Goal: Transaction & Acquisition: Book appointment/travel/reservation

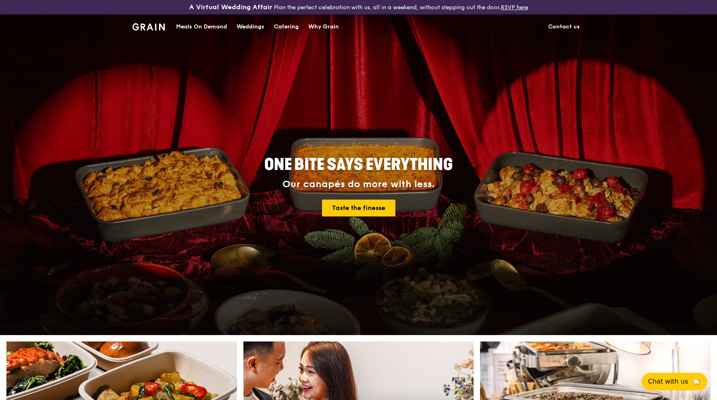
click at [286, 24] on div "Catering" at bounding box center [286, 27] width 25 height 24
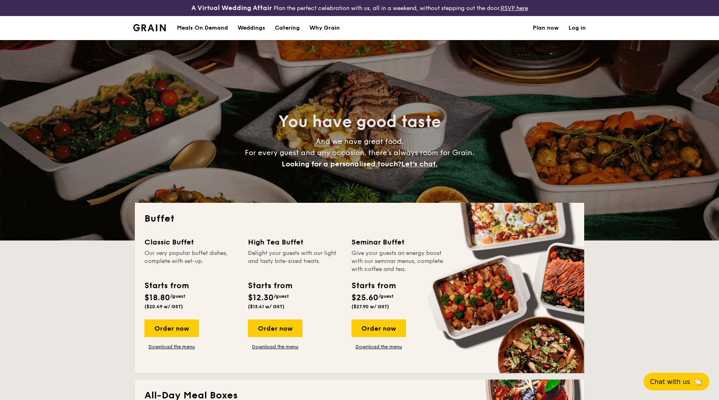
select select
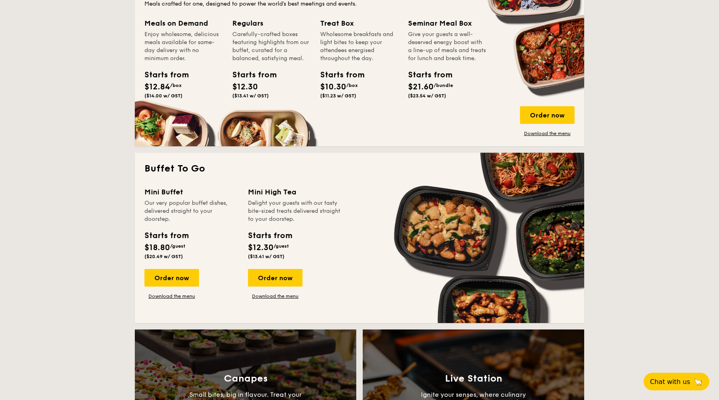
scroll to position [345, 0]
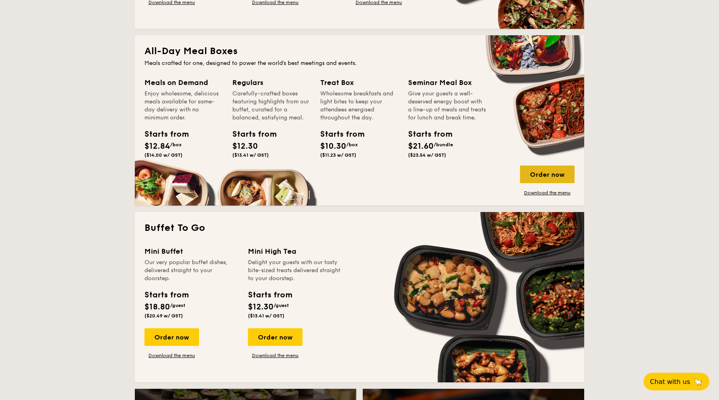
click at [552, 176] on div "Order now" at bounding box center [547, 175] width 55 height 18
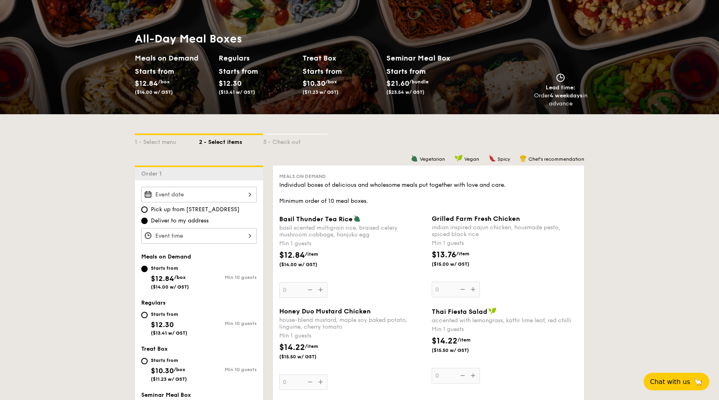
scroll to position [105, 0]
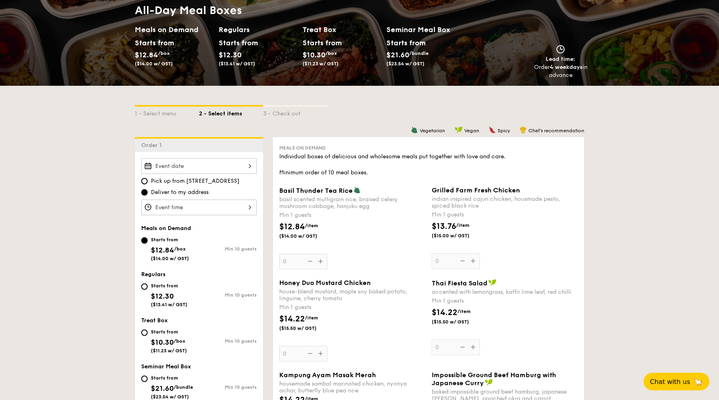
click at [197, 168] on div at bounding box center [199, 166] width 116 height 16
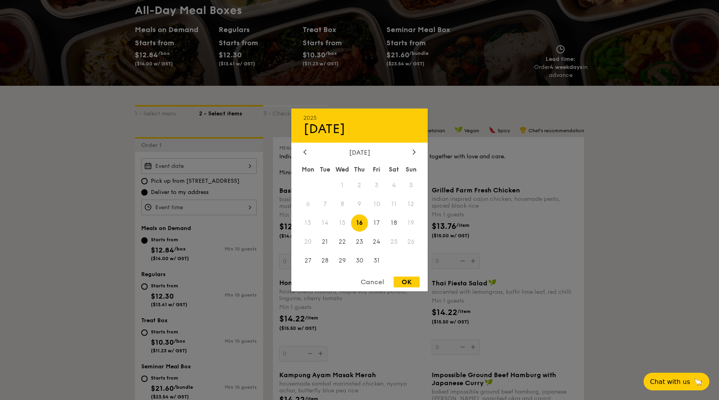
click at [104, 218] on div at bounding box center [359, 200] width 719 height 400
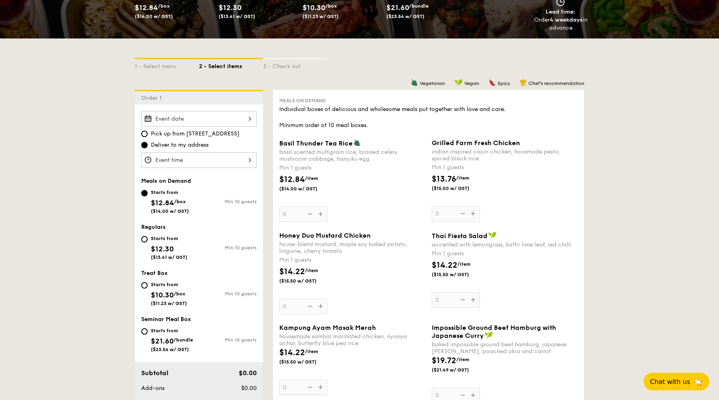
scroll to position [183, 0]
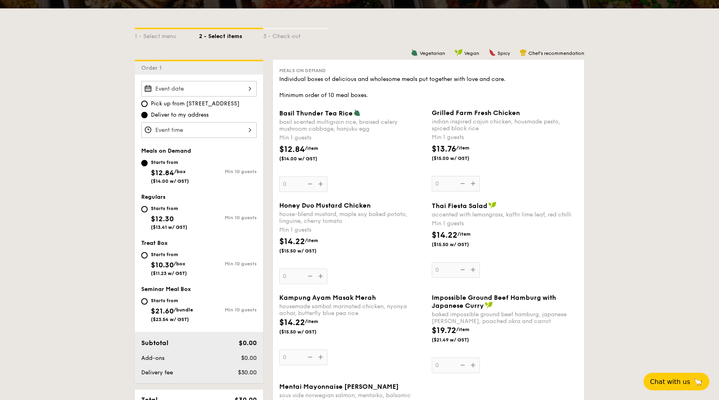
click at [310, 145] on div "$12.84 /item ($14.00 w/ GST)" at bounding box center [306, 153] width 61 height 18
click at [310, 177] on input "0" at bounding box center [303, 185] width 48 height 16
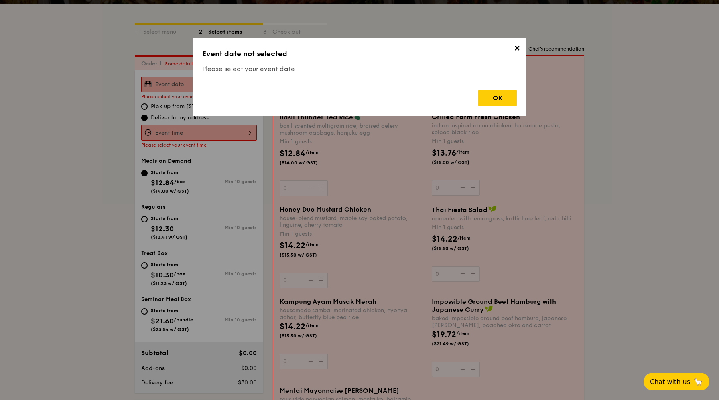
click at [310, 145] on div "✕ Event date not selected Please select your event date OK" at bounding box center [359, 200] width 719 height 400
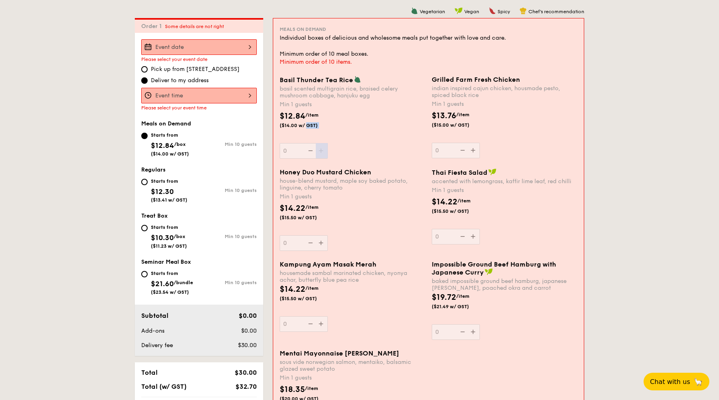
scroll to position [230, 0]
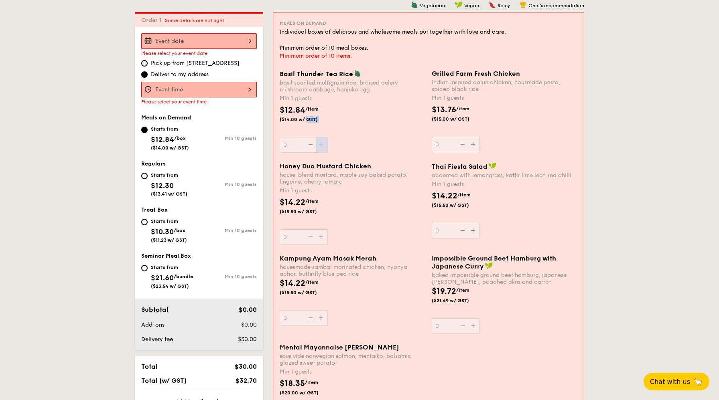
click at [310, 145] on div "Basil Thunder Tea Rice basil scented multigrain rice, braised celery mushroom c…" at bounding box center [353, 111] width 146 height 83
click at [310, 145] on input "0" at bounding box center [304, 145] width 48 height 16
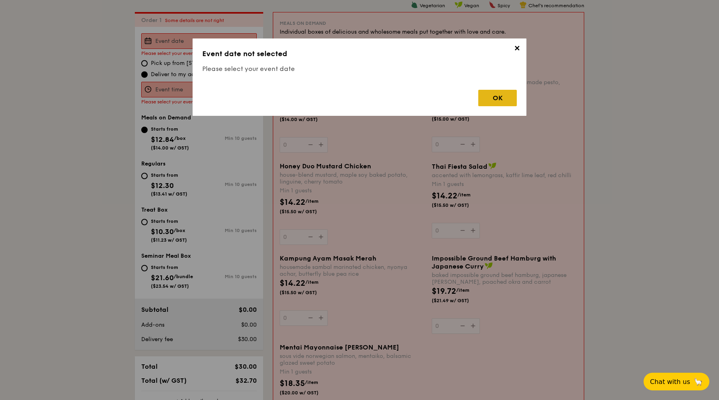
click at [502, 97] on div "OK" at bounding box center [497, 98] width 39 height 16
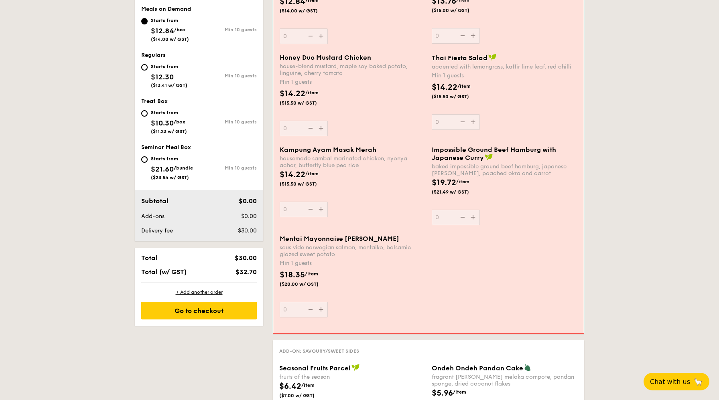
scroll to position [278, 0]
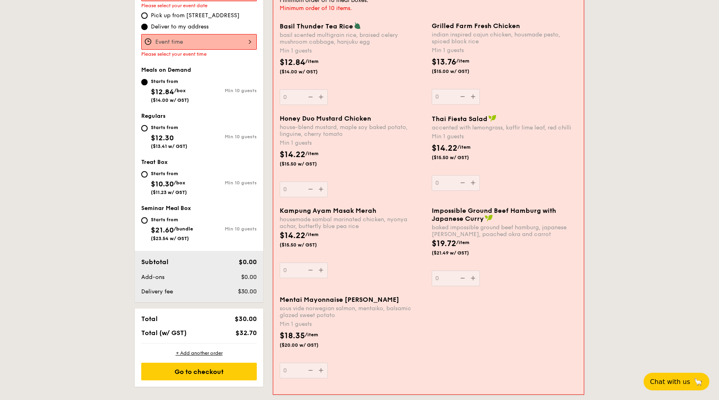
click at [323, 95] on div "Basil Thunder Tea Rice basil scented multigrain rice, braised celery mushroom c…" at bounding box center [353, 63] width 146 height 83
click at [323, 95] on input "0" at bounding box center [304, 97] width 48 height 16
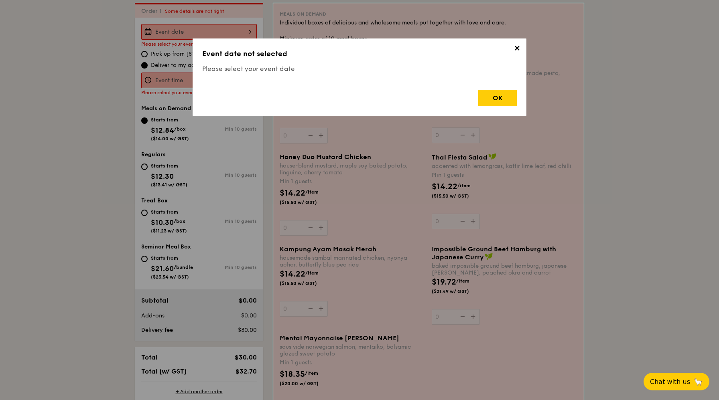
click at [323, 95] on div "OK" at bounding box center [359, 94] width 315 height 23
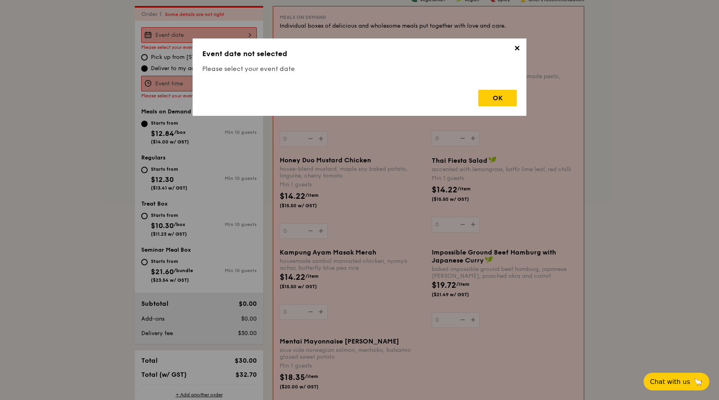
scroll to position [230, 0]
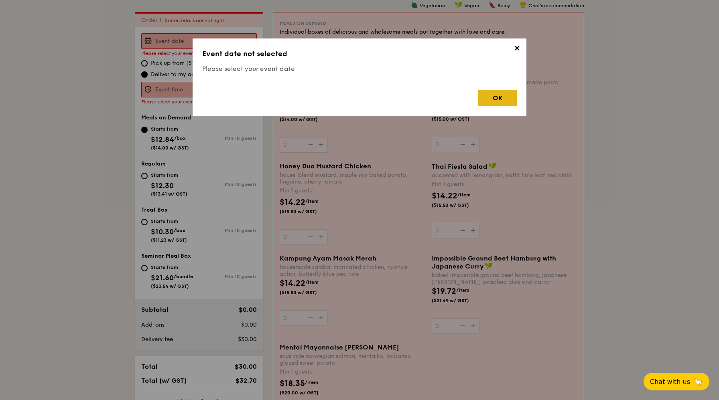
click at [487, 96] on div "OK" at bounding box center [497, 98] width 39 height 16
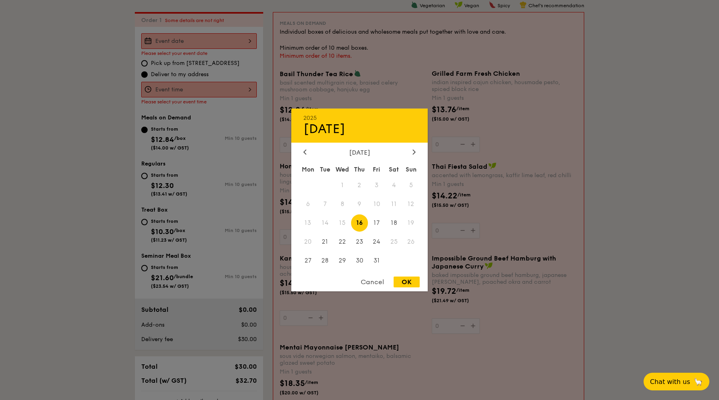
click at [181, 39] on div "2025 Oct 16 October 2025 Mon Tue Wed Thu Fri Sat Sun 1 2 3 4 5 6 7 8 9 10 11 12…" at bounding box center [199, 41] width 116 height 16
click at [410, 284] on div "OK" at bounding box center [407, 282] width 26 height 11
type input "Oct 16, 2025"
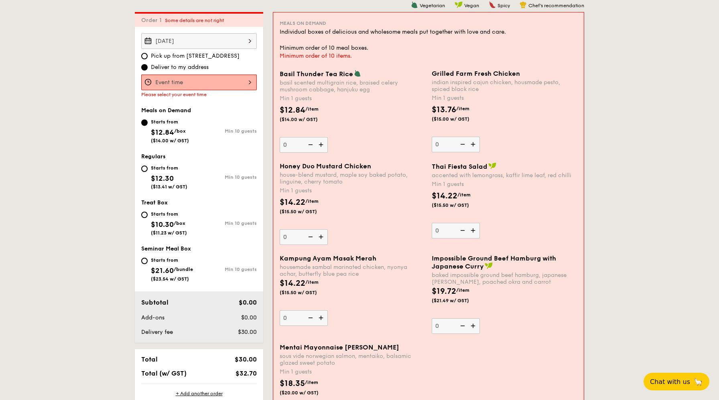
click at [321, 144] on img at bounding box center [322, 144] width 12 height 15
click at [321, 144] on input "0" at bounding box center [304, 145] width 48 height 16
click at [321, 144] on img at bounding box center [322, 144] width 12 height 15
click at [321, 144] on input "1" at bounding box center [304, 145] width 48 height 16
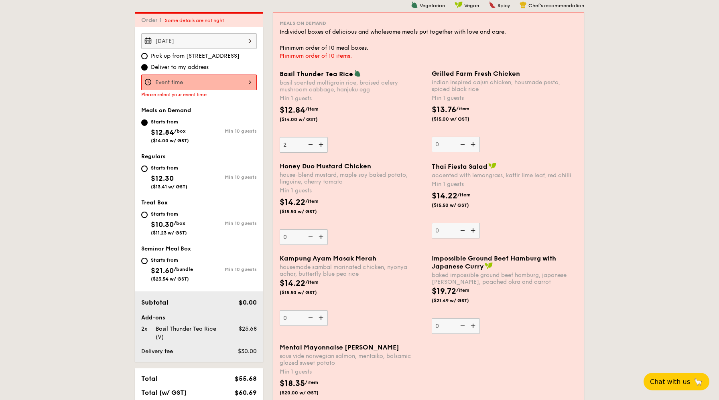
click at [321, 144] on img at bounding box center [322, 144] width 12 height 15
click at [321, 144] on input "2" at bounding box center [304, 145] width 48 height 16
click at [321, 144] on img at bounding box center [322, 144] width 12 height 15
click at [321, 144] on input "3" at bounding box center [304, 145] width 48 height 16
click at [321, 144] on img at bounding box center [322, 144] width 12 height 15
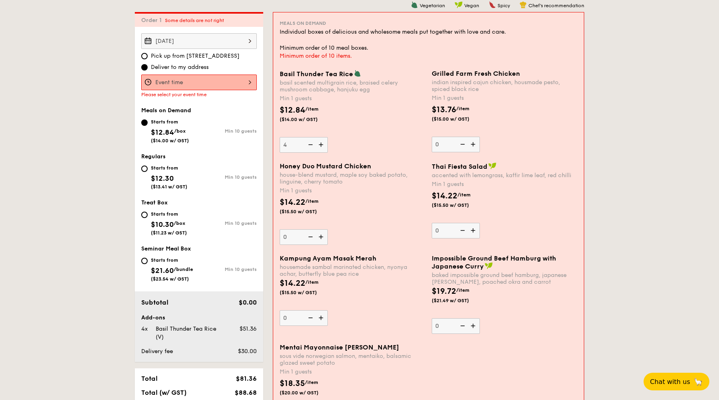
click at [321, 144] on input "4" at bounding box center [304, 145] width 48 height 16
click at [321, 144] on img at bounding box center [322, 144] width 12 height 15
click at [321, 144] on input "5" at bounding box center [304, 145] width 48 height 16
type input "6"
click at [321, 241] on img at bounding box center [322, 237] width 12 height 15
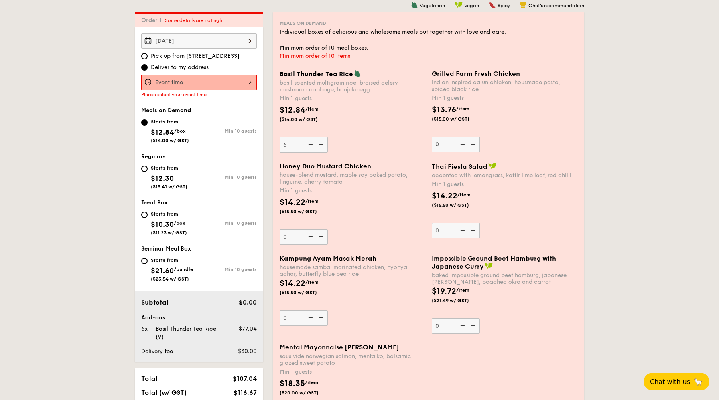
click at [321, 241] on input "0" at bounding box center [304, 238] width 48 height 16
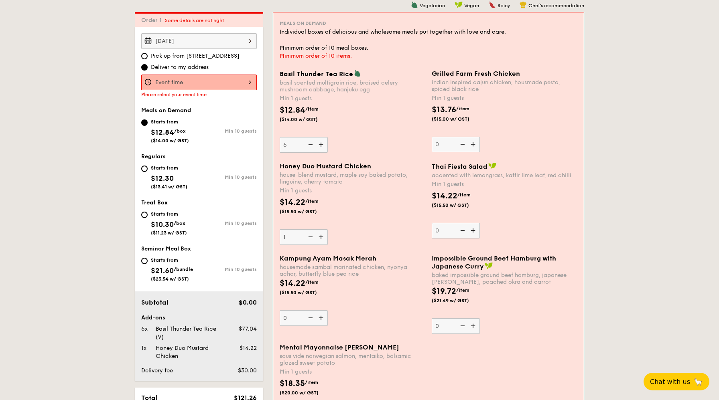
click at [321, 241] on img at bounding box center [322, 237] width 12 height 15
click at [321, 241] on input "1" at bounding box center [304, 238] width 48 height 16
click at [321, 241] on img at bounding box center [322, 237] width 12 height 15
click at [321, 241] on input "2" at bounding box center [304, 238] width 48 height 16
click at [321, 241] on img at bounding box center [322, 237] width 12 height 15
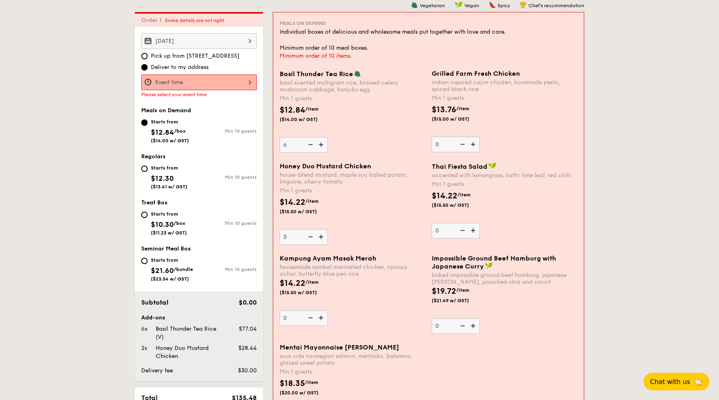
click at [321, 241] on input "3" at bounding box center [304, 238] width 48 height 16
type input "4"
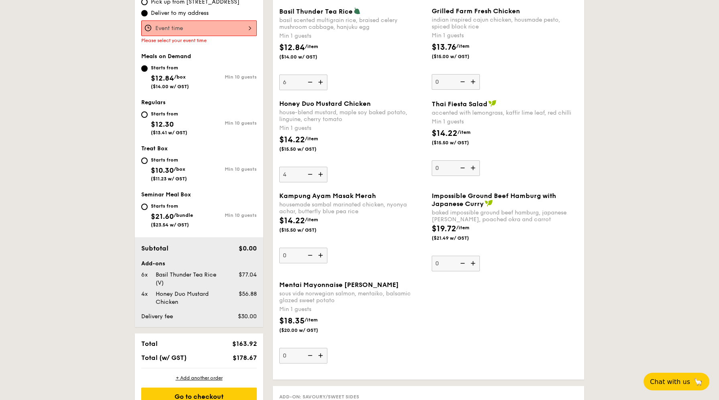
scroll to position [174, 0]
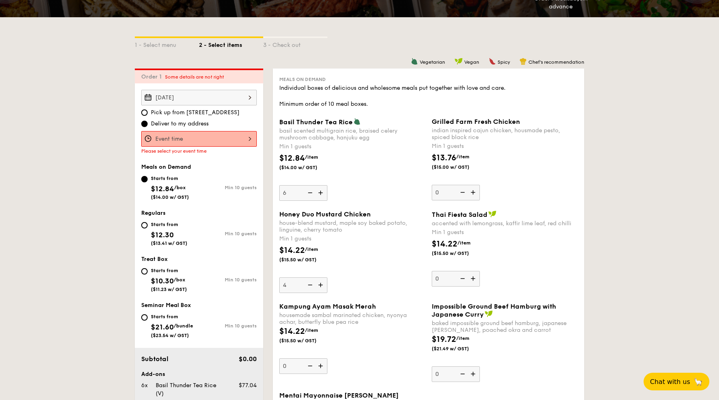
click at [244, 146] on div at bounding box center [199, 139] width 116 height 16
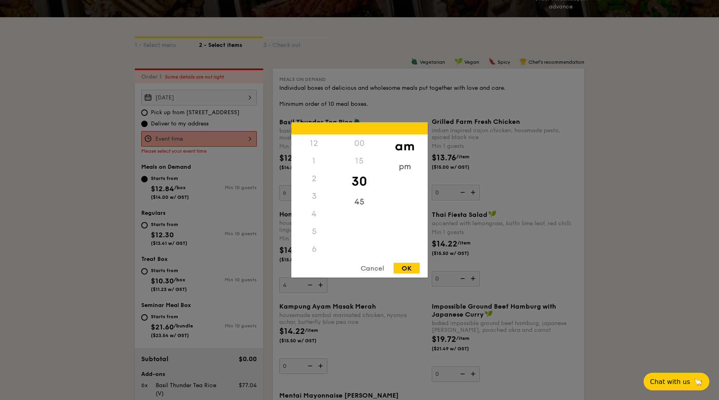
scroll to position [88, 0]
click at [312, 207] on div "9" at bounding box center [313, 214] width 45 height 18
click at [400, 171] on div "pm" at bounding box center [404, 169] width 45 height 23
click at [318, 181] on div "7" at bounding box center [313, 181] width 45 height 23
click at [405, 269] on div "OK" at bounding box center [407, 268] width 26 height 11
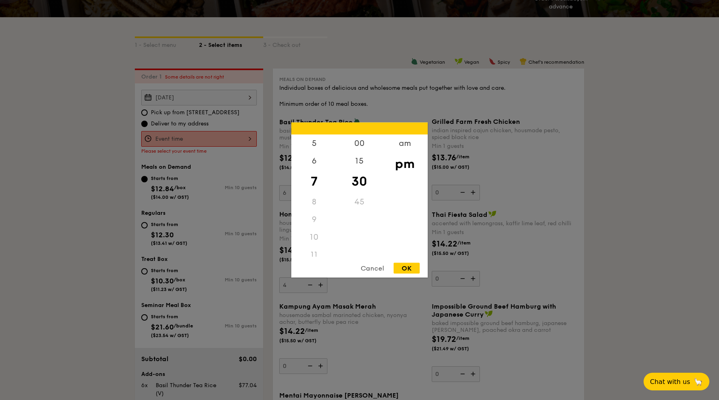
type input "7:30PM"
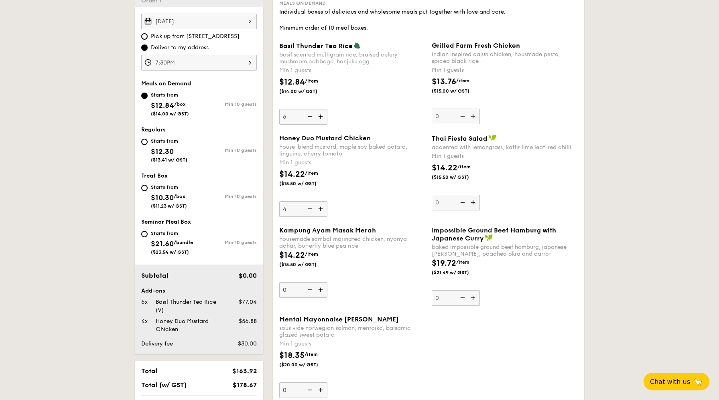
scroll to position [316, 0]
